Goal: Information Seeking & Learning: Check status

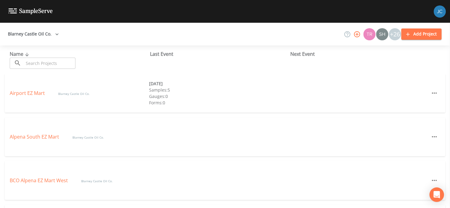
click at [359, 183] on div "BCO Alpena EZ Mart West Blarney Castle Oil Co." at bounding box center [225, 180] width 440 height 39
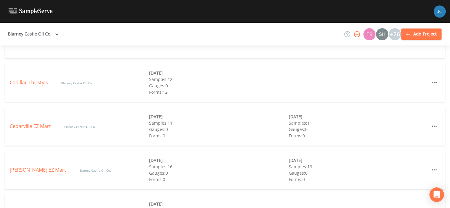
scroll to position [333, 0]
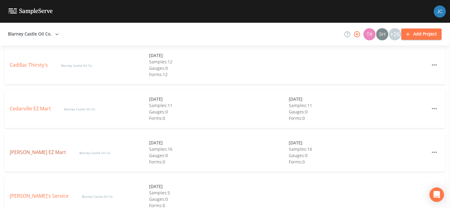
click at [28, 149] on link "[PERSON_NAME] EZ Mart" at bounding box center [39, 152] width 58 height 7
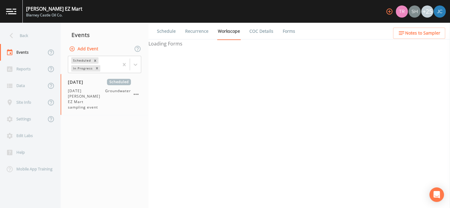
select select "0b1af911-289b-4d7b-9fdf-156f6d27a2cf"
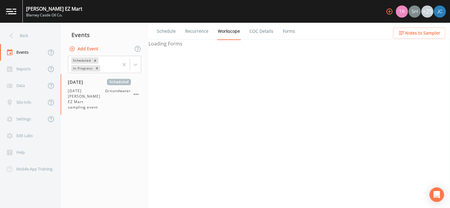
select select "0b1af911-289b-4d7b-9fdf-156f6d27a2cf"
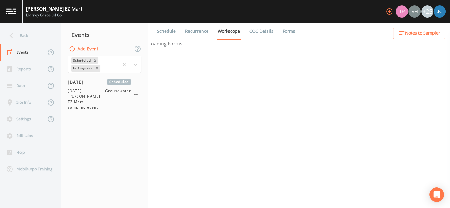
select select "0b1af911-289b-4d7b-9fdf-156f6d27a2cf"
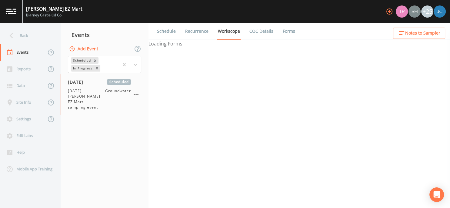
select select "0b1af911-289b-4d7b-9fdf-156f6d27a2cf"
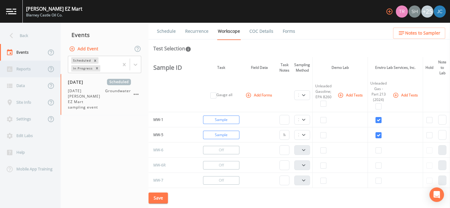
click at [23, 70] on div "Reports" at bounding box center [23, 69] width 46 height 17
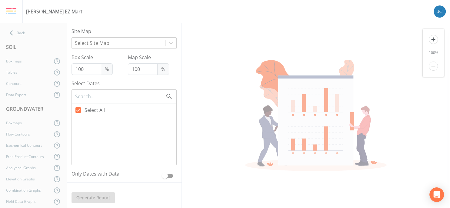
type input "33"
checkbox input "false"
checkbox input "true"
checkbox input "false"
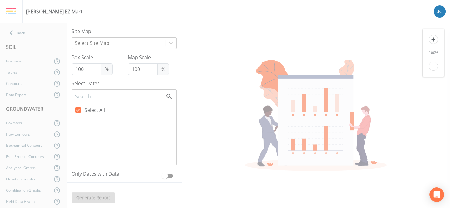
checkbox input "false"
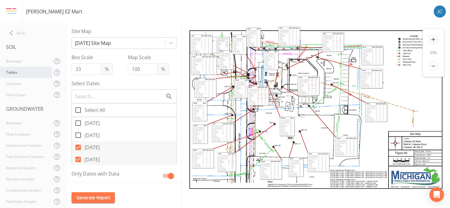
click at [38, 74] on div "Tables" at bounding box center [26, 72] width 52 height 11
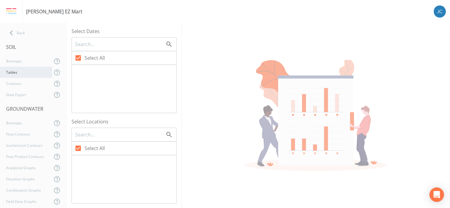
checkbox input "false"
checkbox input "true"
checkbox input "false"
checkbox input "true"
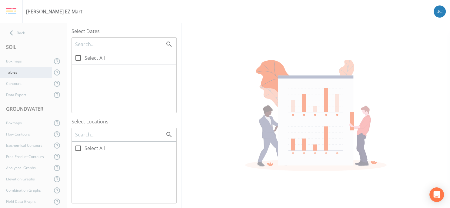
checkbox input "true"
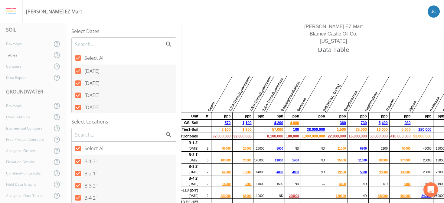
scroll to position [19, 0]
click at [390, 143] on td at bounding box center [379, 142] width 21 height 6
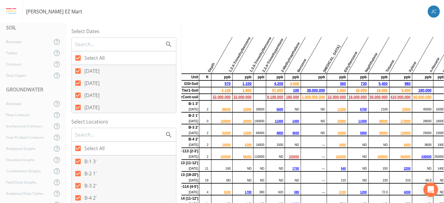
scroll to position [172, 0]
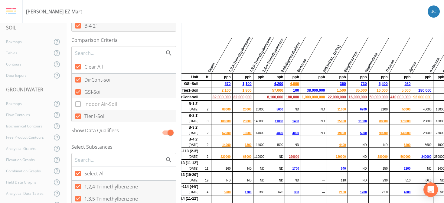
click at [181, 77] on div "Select Dates Select All [DATE] [DATE] [DATE] [DATE] [DATE] Select Locations Sel…" at bounding box center [124, 113] width 115 height 180
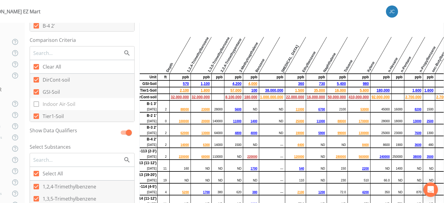
scroll to position [0, 51]
click at [242, 118] on td "11000" at bounding box center [233, 120] width 18 height 5
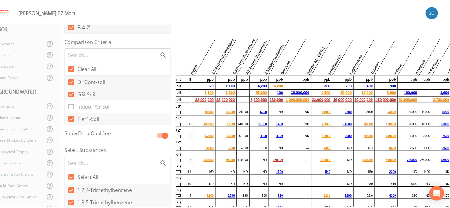
scroll to position [0, 0]
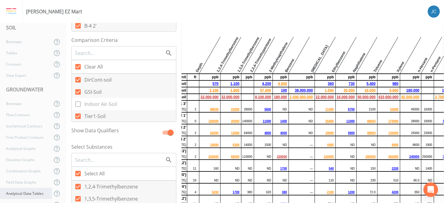
click at [30, 191] on div "Analytical Data Tables" at bounding box center [26, 192] width 52 height 11
checkbox input "false"
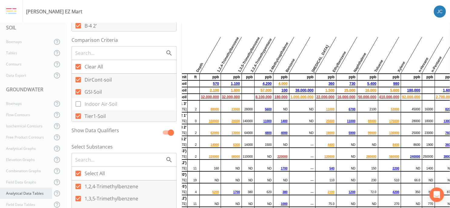
checkbox input "true"
checkbox input "false"
checkbox input "true"
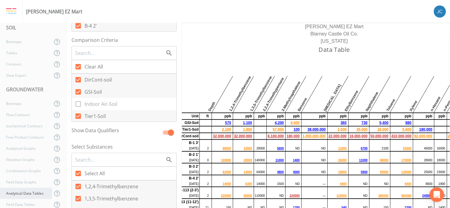
checkbox input "false"
checkbox input "true"
checkbox input "false"
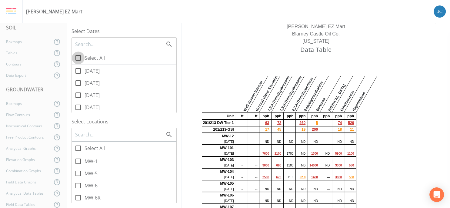
click at [76, 62] on span at bounding box center [78, 57] width 13 height 13
click at [76, 58] on input "Select All" at bounding box center [75, 54] width 6 height 6
checkbox input "true"
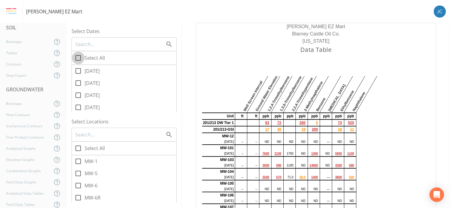
checkbox input "true"
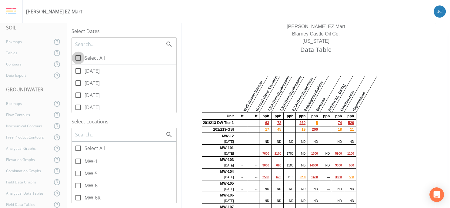
checkbox input "true"
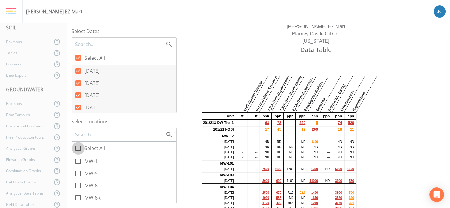
click at [76, 147] on input "Select All" at bounding box center [75, 145] width 6 height 6
checkbox input "true"
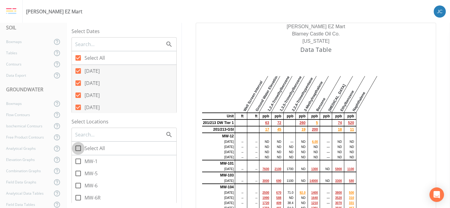
checkbox input "true"
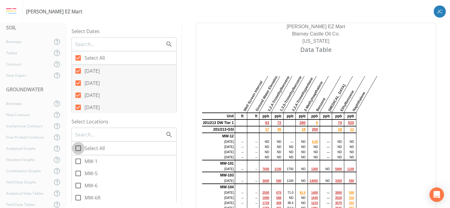
checkbox input "true"
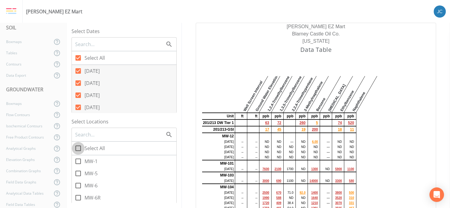
checkbox input "true"
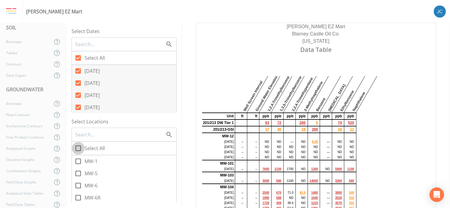
checkbox input "true"
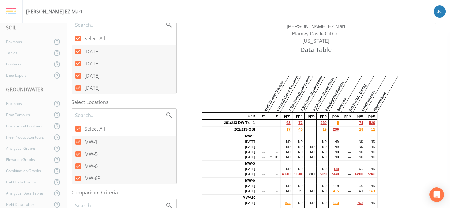
scroll to position [39, 0]
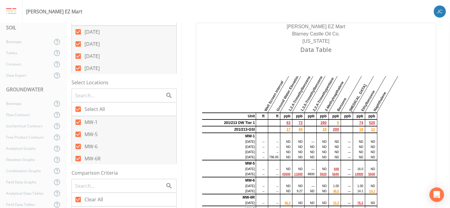
click at [256, 135] on td at bounding box center [262, 136] width 12 height 6
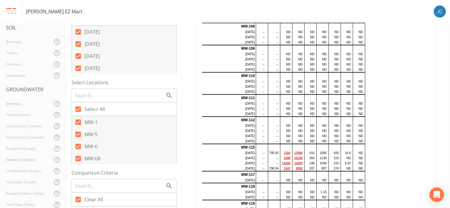
scroll to position [1229, 0]
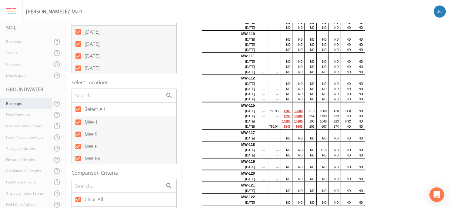
click at [26, 102] on div "Boxmaps" at bounding box center [26, 103] width 52 height 11
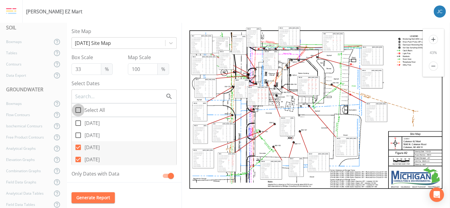
click at [79, 107] on icon at bounding box center [77, 109] width 5 height 5
click at [78, 107] on input "Select All" at bounding box center [75, 107] width 6 height 6
checkbox input "true"
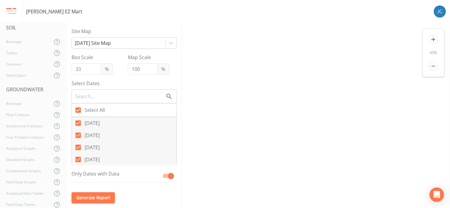
click at [79, 107] on icon at bounding box center [77, 109] width 5 height 5
click at [78, 107] on input "Select All" at bounding box center [75, 107] width 6 height 6
checkbox input "false"
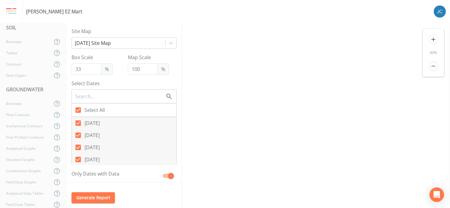
checkbox input "false"
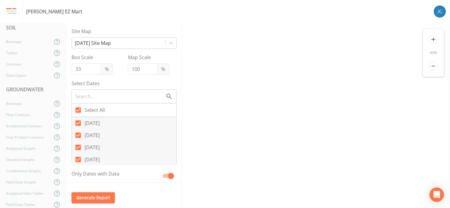
checkbox input "false"
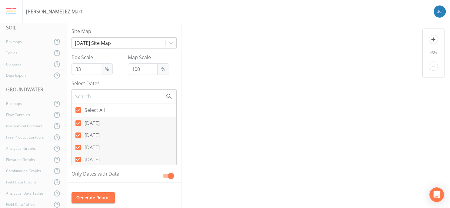
checkbox input "false"
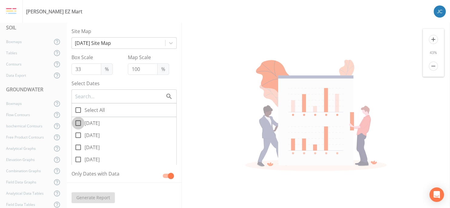
click at [77, 120] on input "[DATE]" at bounding box center [75, 120] width 6 height 6
checkbox input "true"
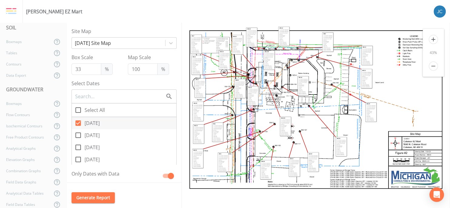
click at [76, 135] on icon at bounding box center [77, 134] width 5 height 5
click at [76, 135] on input "[DATE]" at bounding box center [75, 132] width 6 height 6
checkbox input "true"
click at [76, 147] on icon at bounding box center [77, 146] width 5 height 5
click at [76, 147] on input "[DATE]" at bounding box center [75, 144] width 6 height 6
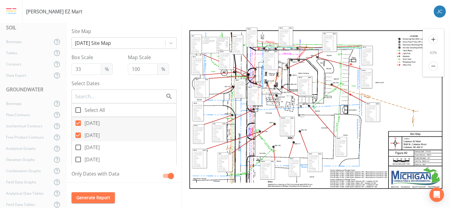
checkbox input "true"
click at [77, 158] on input "[DATE]" at bounding box center [75, 156] width 6 height 6
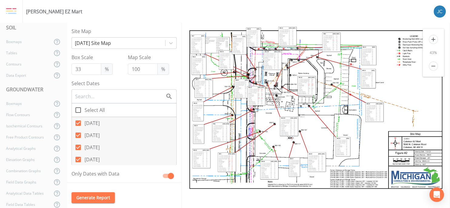
click at [161, 162] on label "[DATE]" at bounding box center [124, 159] width 104 height 12
click at [78, 159] on input "[DATE]" at bounding box center [75, 156] width 6 height 6
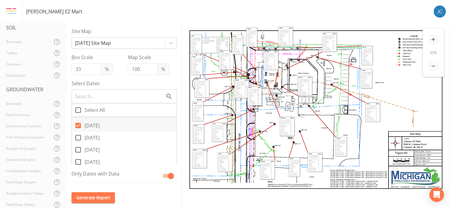
scroll to position [39, 0]
click at [79, 117] on icon at bounding box center [77, 119] width 5 height 5
click at [78, 117] on input "[DATE]" at bounding box center [75, 117] width 6 height 6
checkbox input "true"
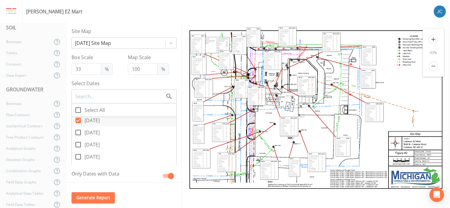
scroll to position [0, 0]
click at [77, 132] on icon at bounding box center [77, 132] width 7 height 7
click at [77, 132] on input "[DATE]" at bounding box center [75, 129] width 6 height 6
checkbox input "true"
click at [77, 143] on input "[DATE]" at bounding box center [75, 141] width 6 height 6
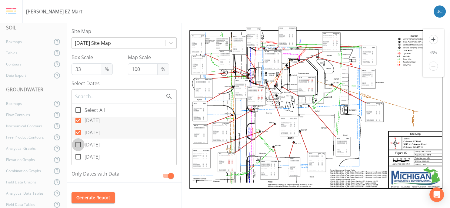
checkbox input "true"
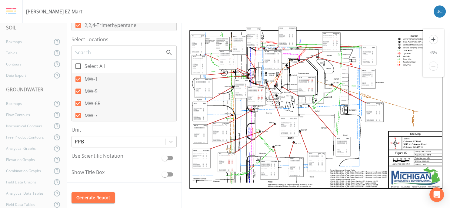
scroll to position [269, 0]
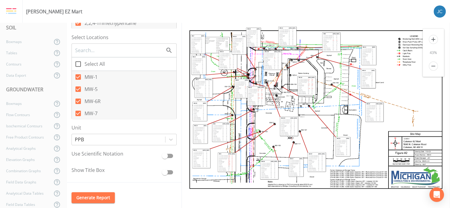
click at [91, 196] on button "Generate Report" at bounding box center [92, 197] width 43 height 11
